Goal: Transaction & Acquisition: Purchase product/service

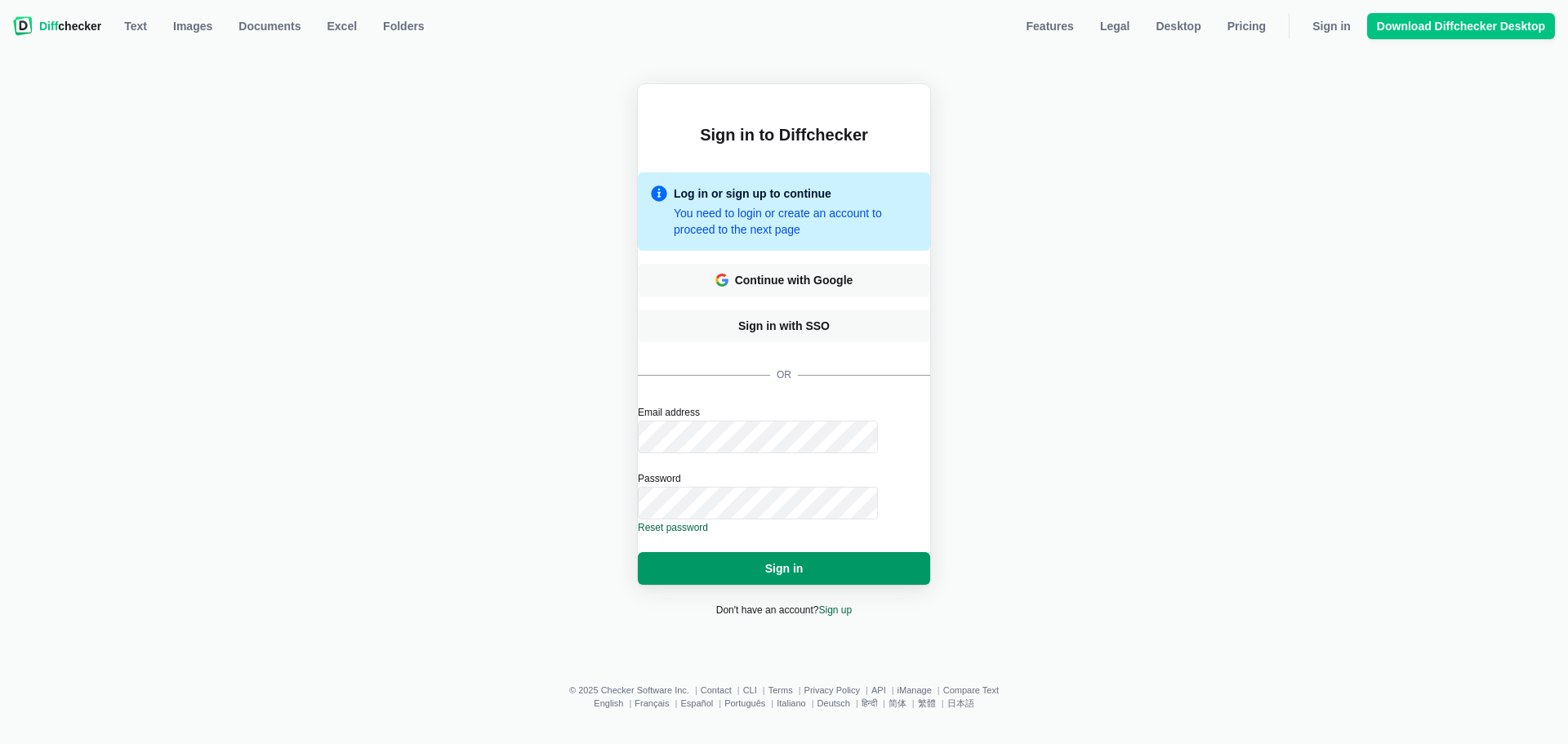
click at [796, 560] on span "Sign in" at bounding box center [784, 568] width 45 height 17
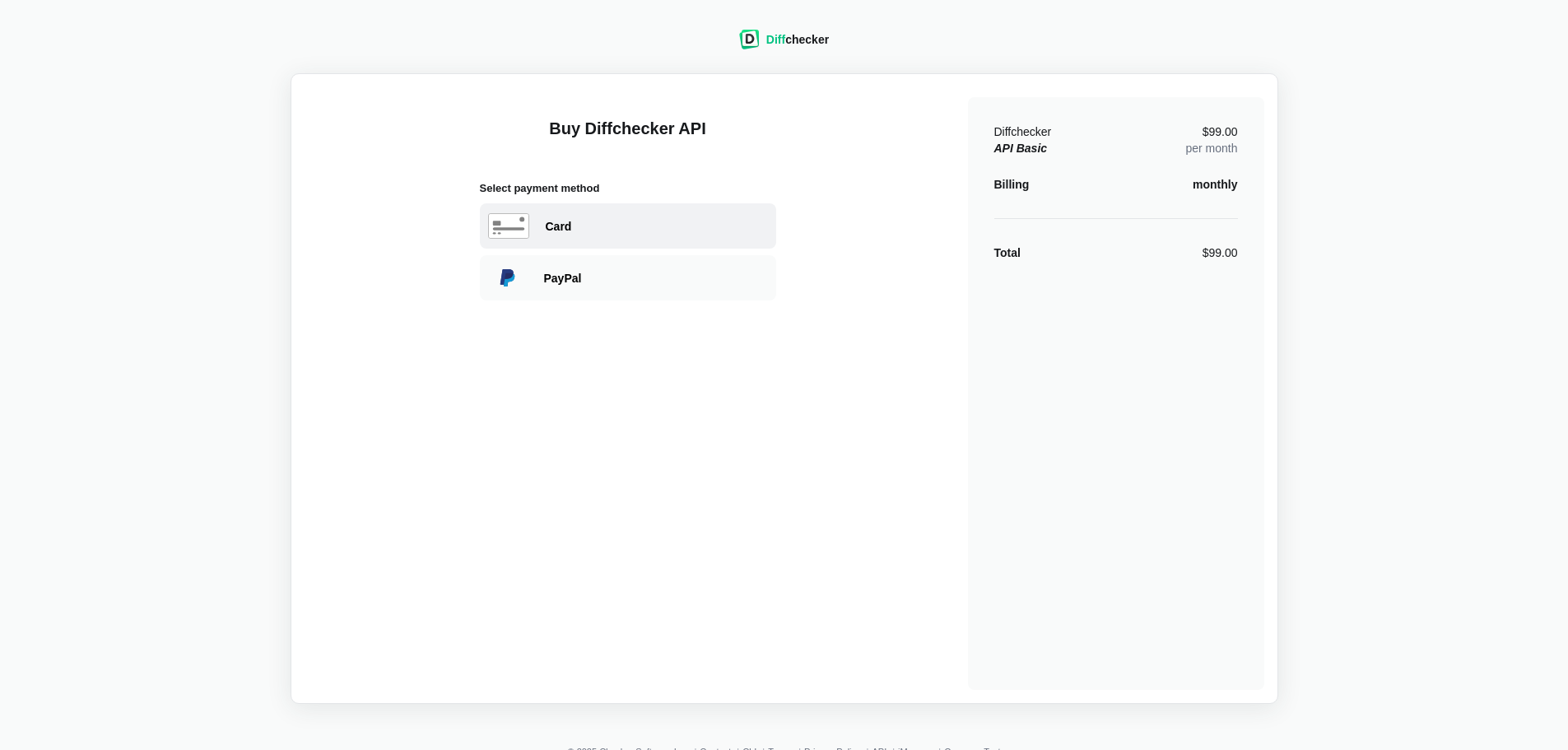
click at [548, 231] on div "Card" at bounding box center [656, 226] width 222 height 17
select select "[GEOGRAPHIC_DATA]"
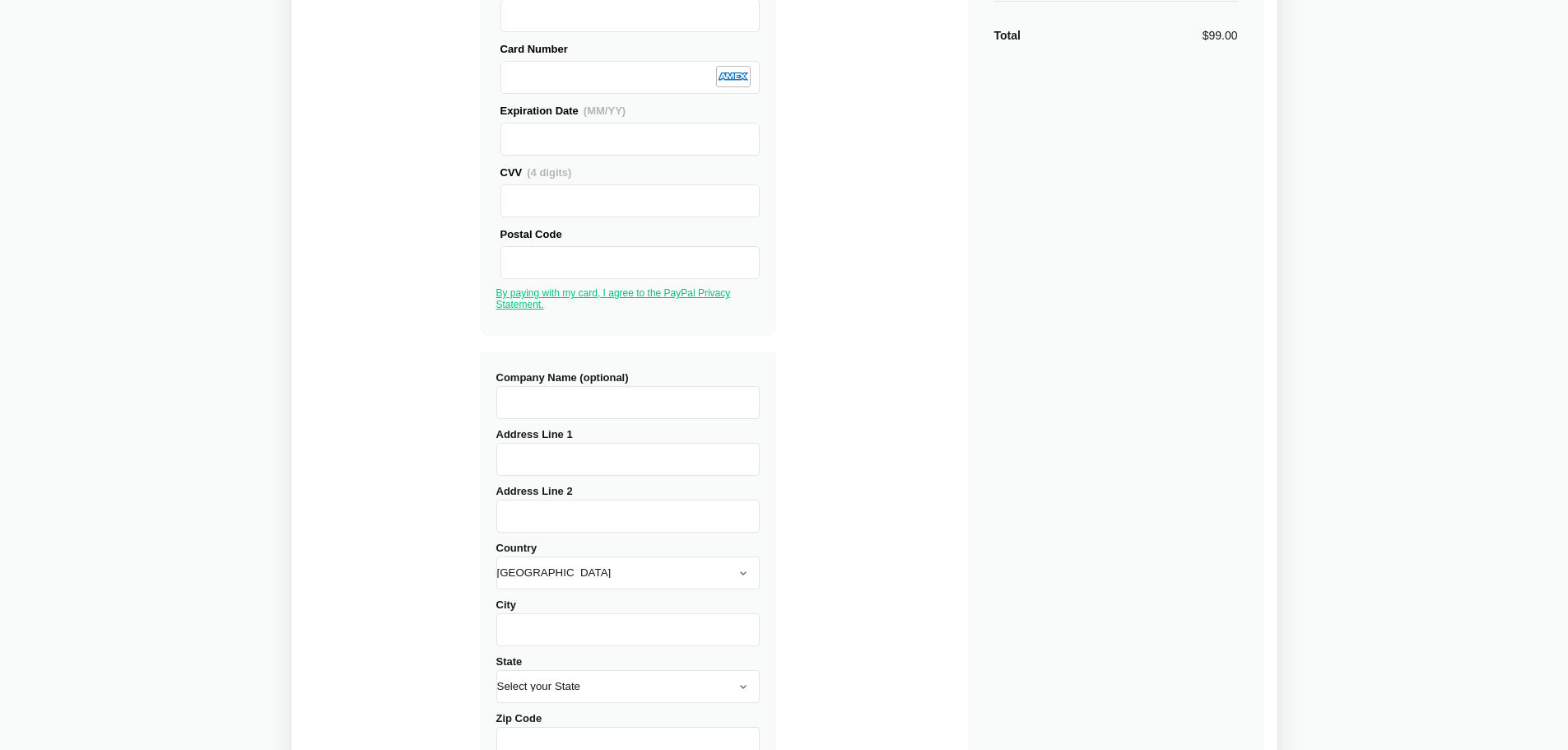
scroll to position [247, 0]
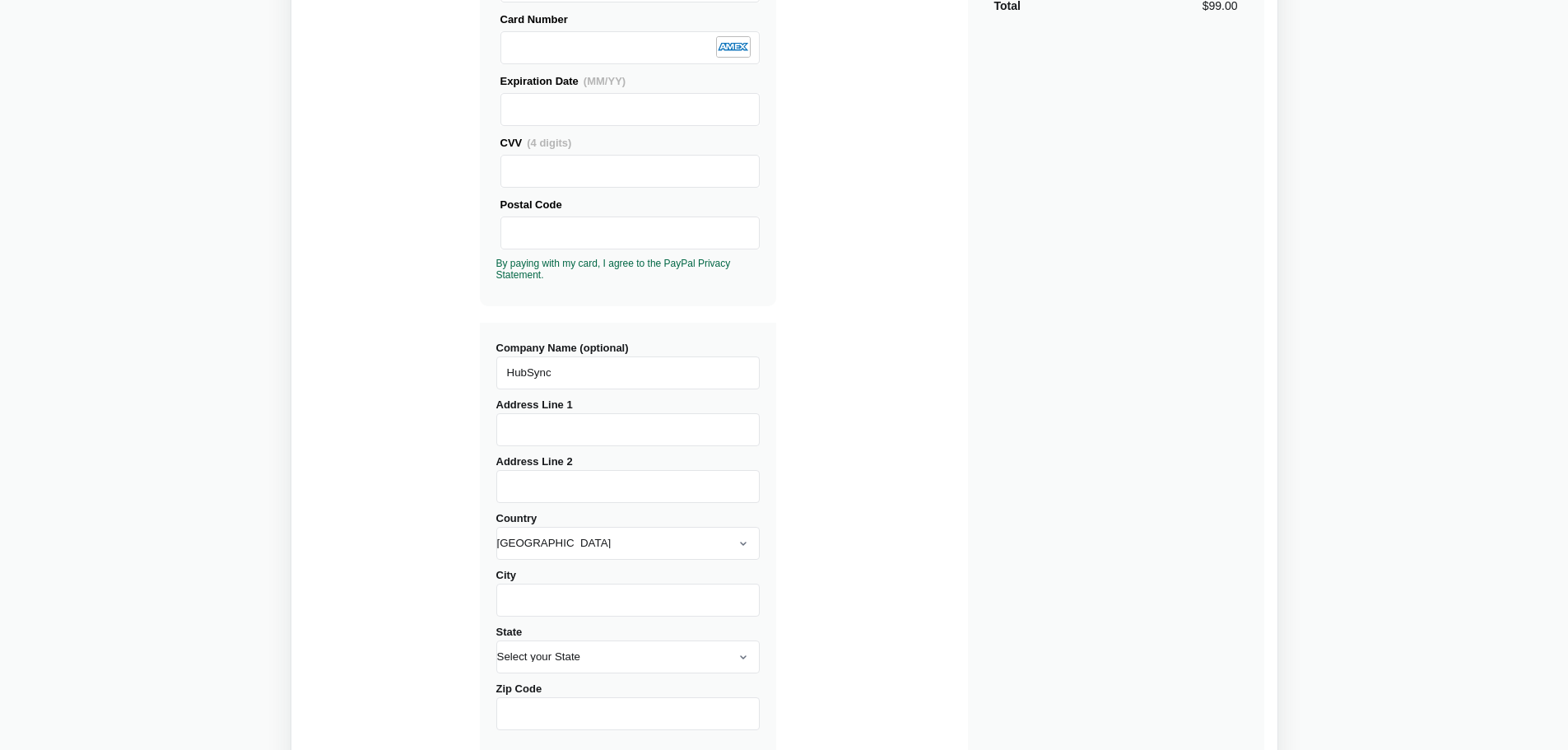
type input "HubSync"
type input "[STREET_ADDRESS]"
type input "Suite 115"
type input "Franklin"
select select "TN"
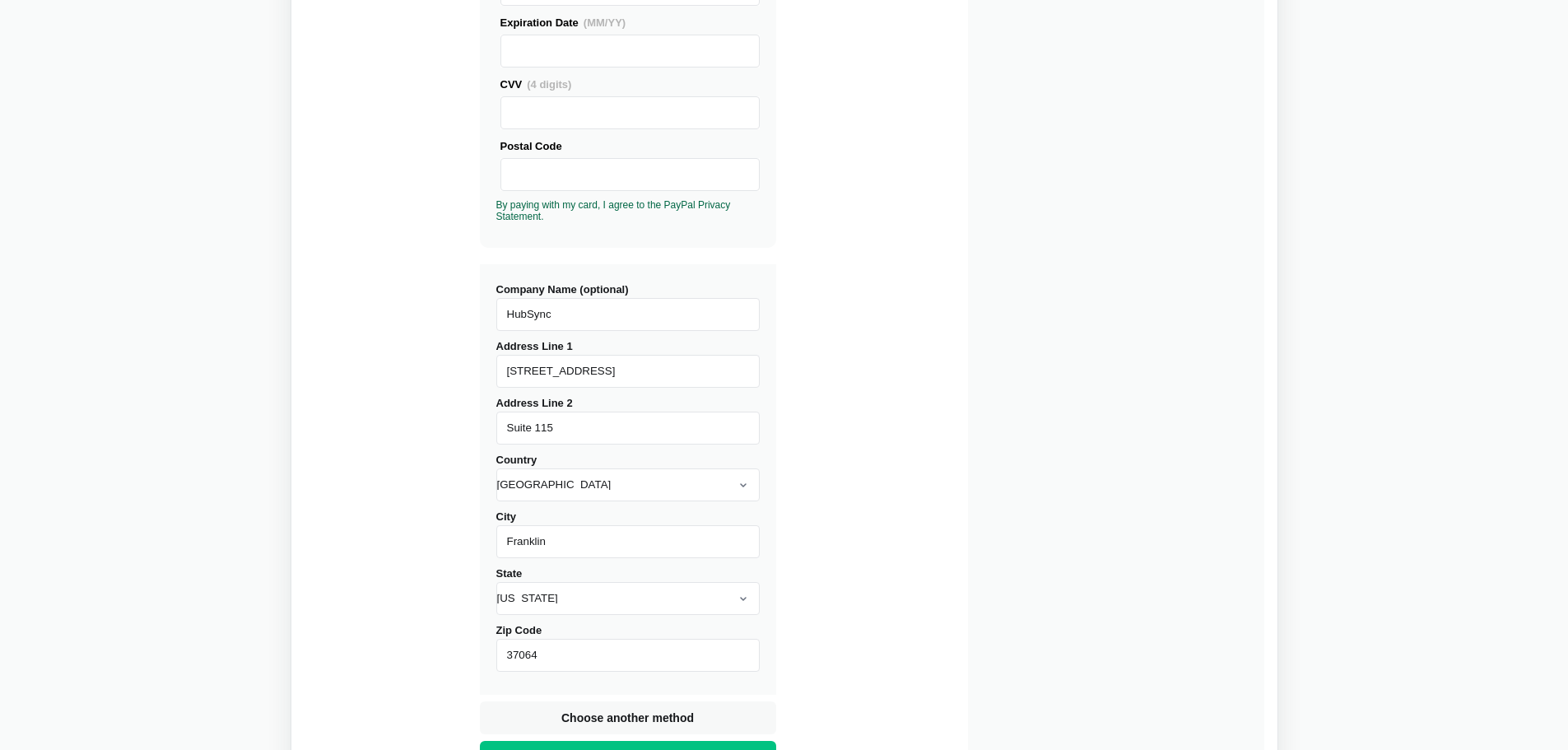
scroll to position [411, 0]
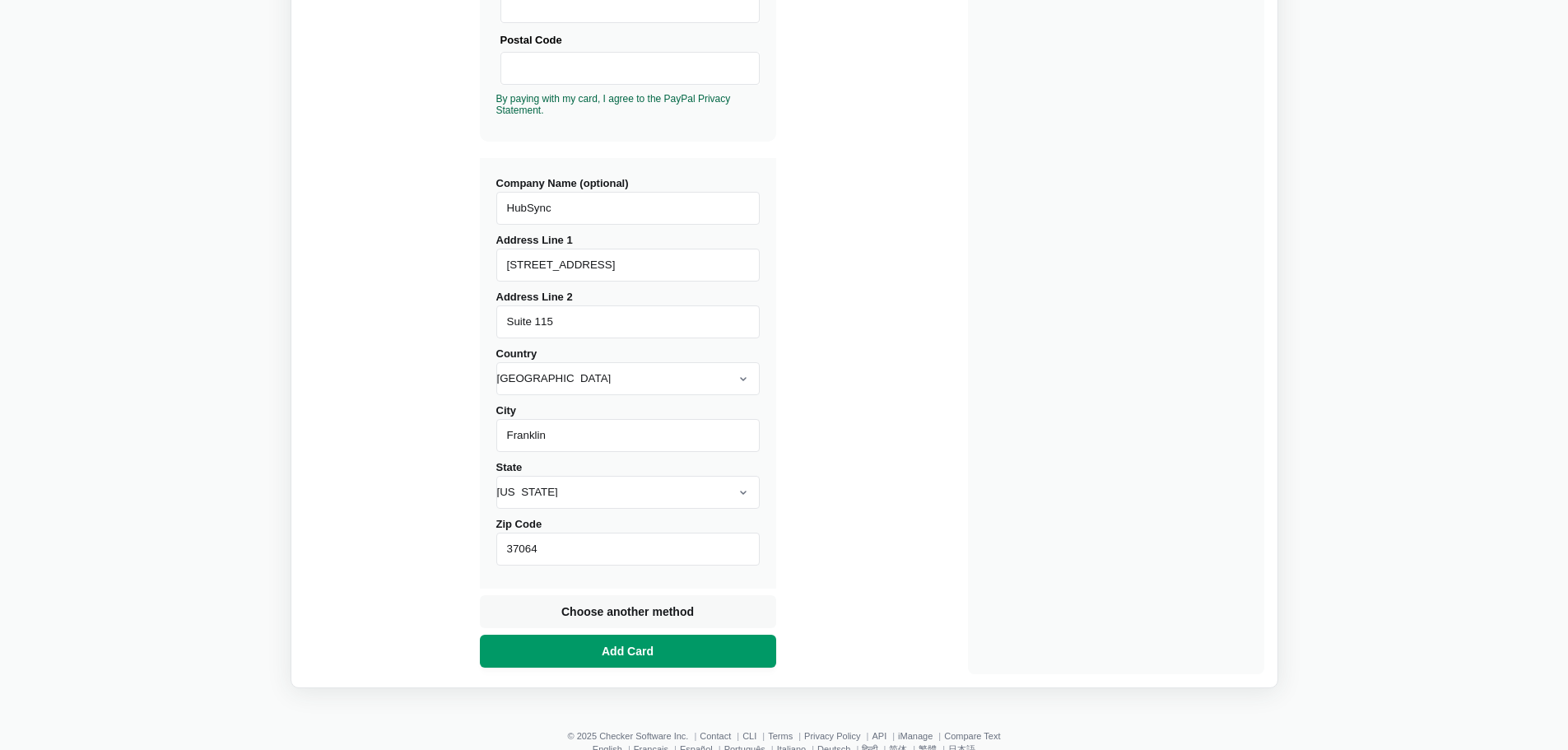
type input "37064"
click at [613, 654] on span "Add Card" at bounding box center [627, 651] width 59 height 17
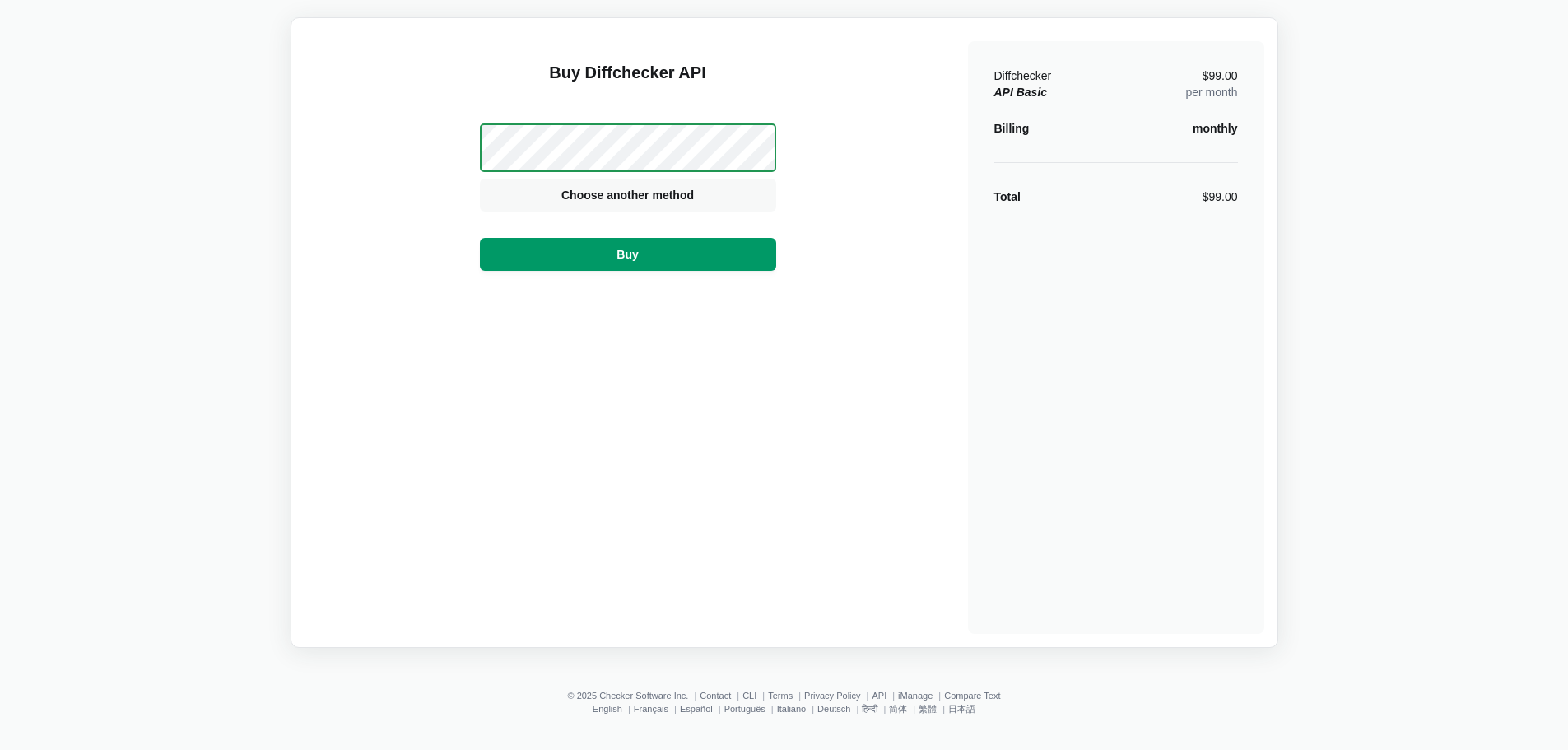
click at [682, 256] on button "Buy" at bounding box center [627, 254] width 296 height 32
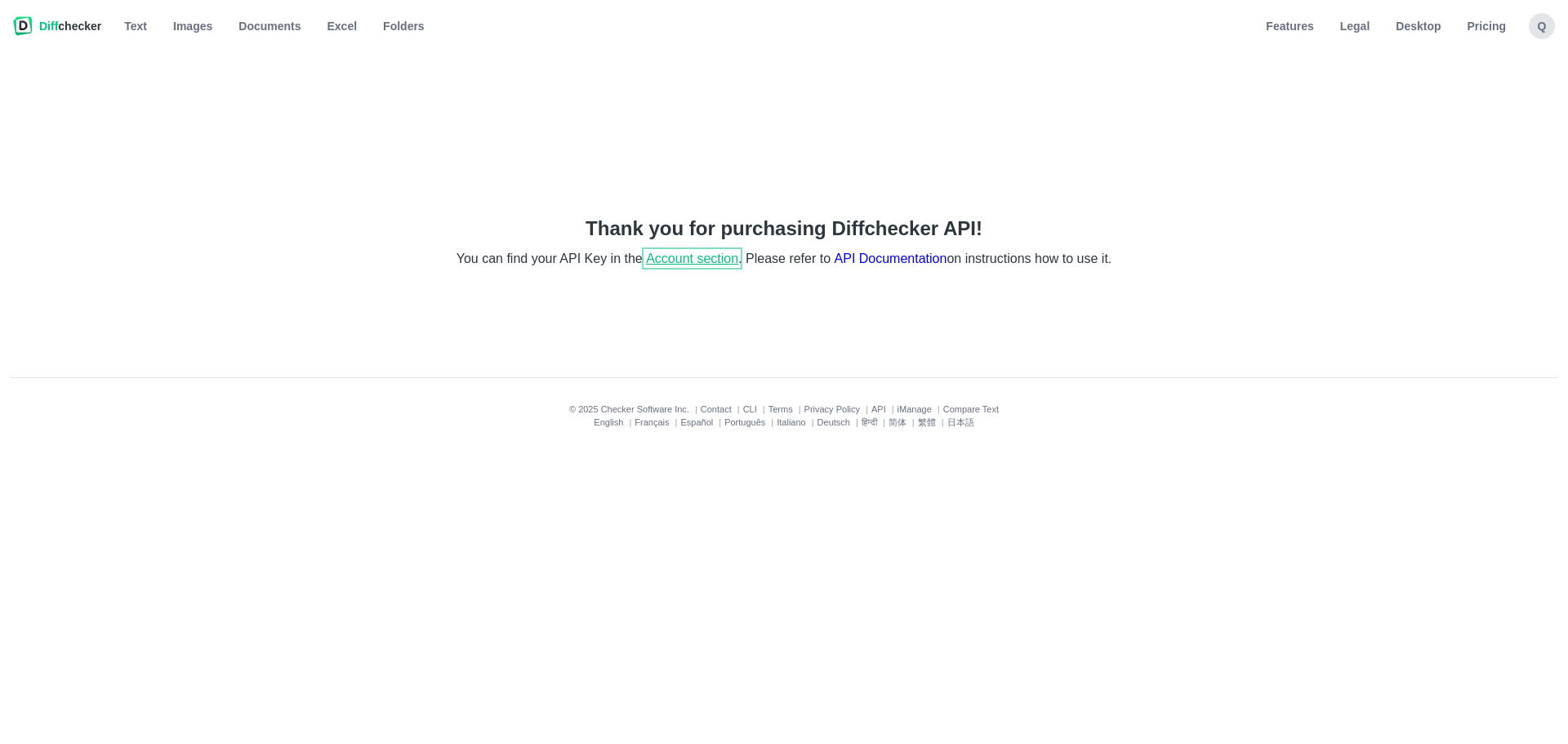
click at [684, 253] on link "Account section" at bounding box center [692, 259] width 92 height 14
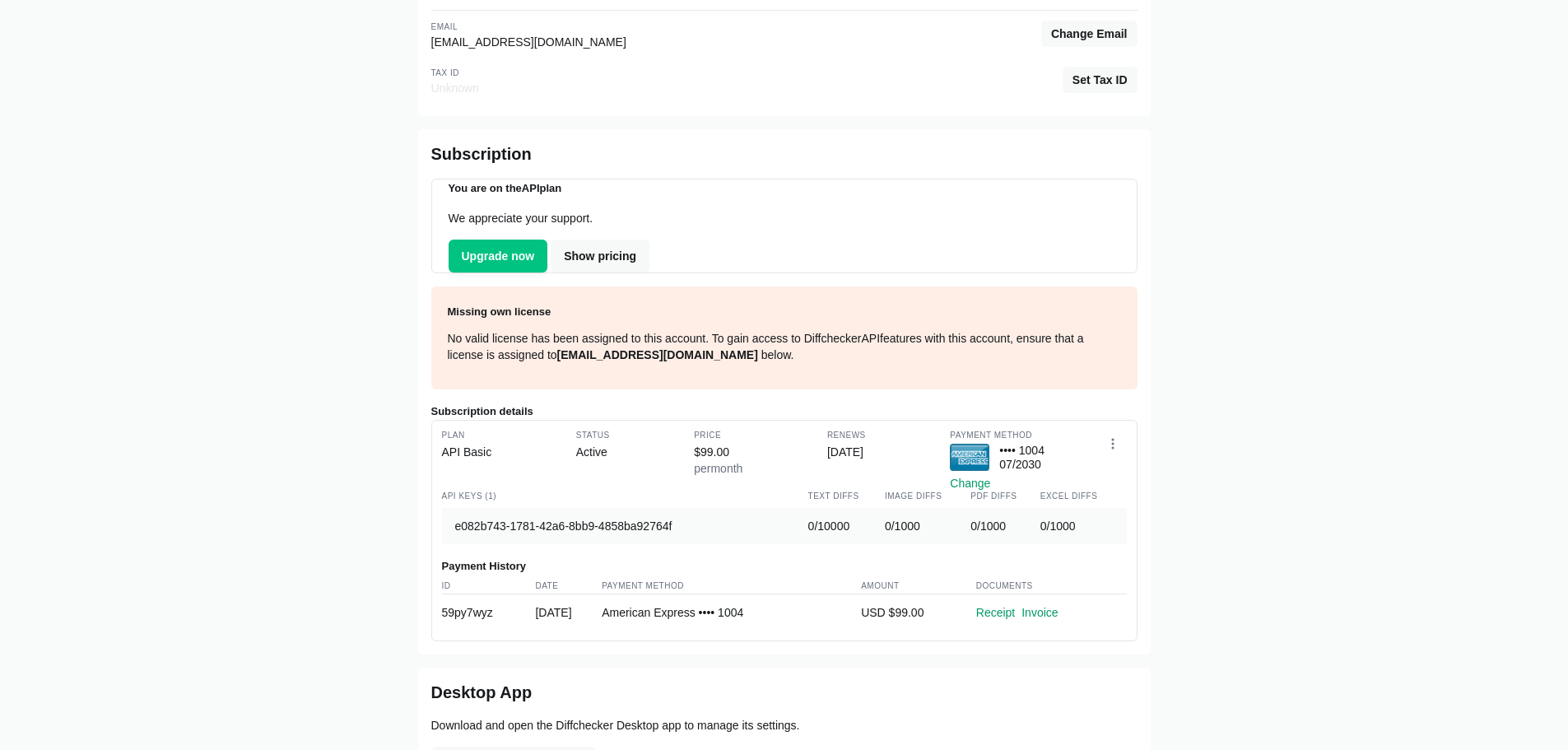
scroll to position [164, 0]
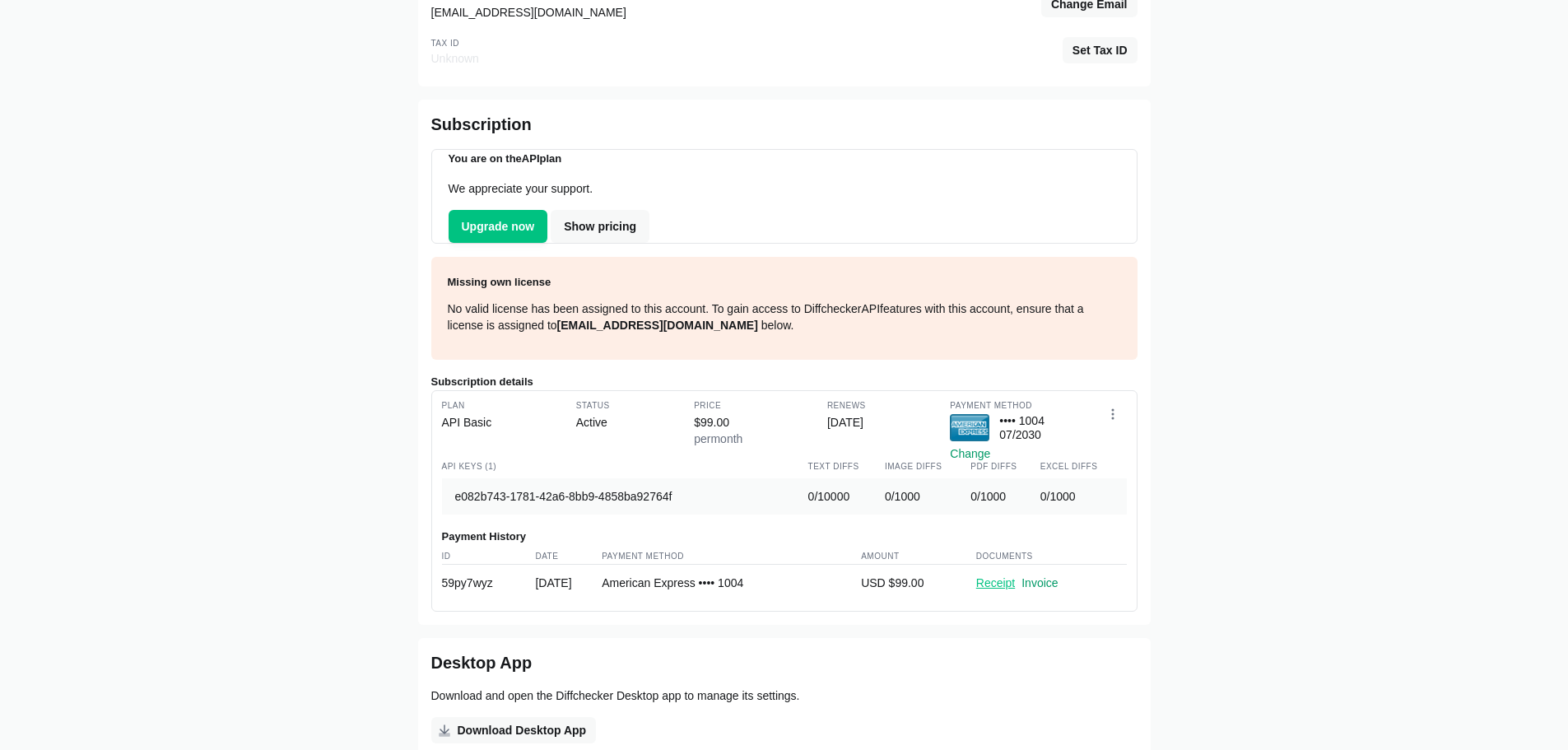
click at [1011, 589] on link "Receipt" at bounding box center [995, 582] width 39 height 13
